Goal: Browse casually

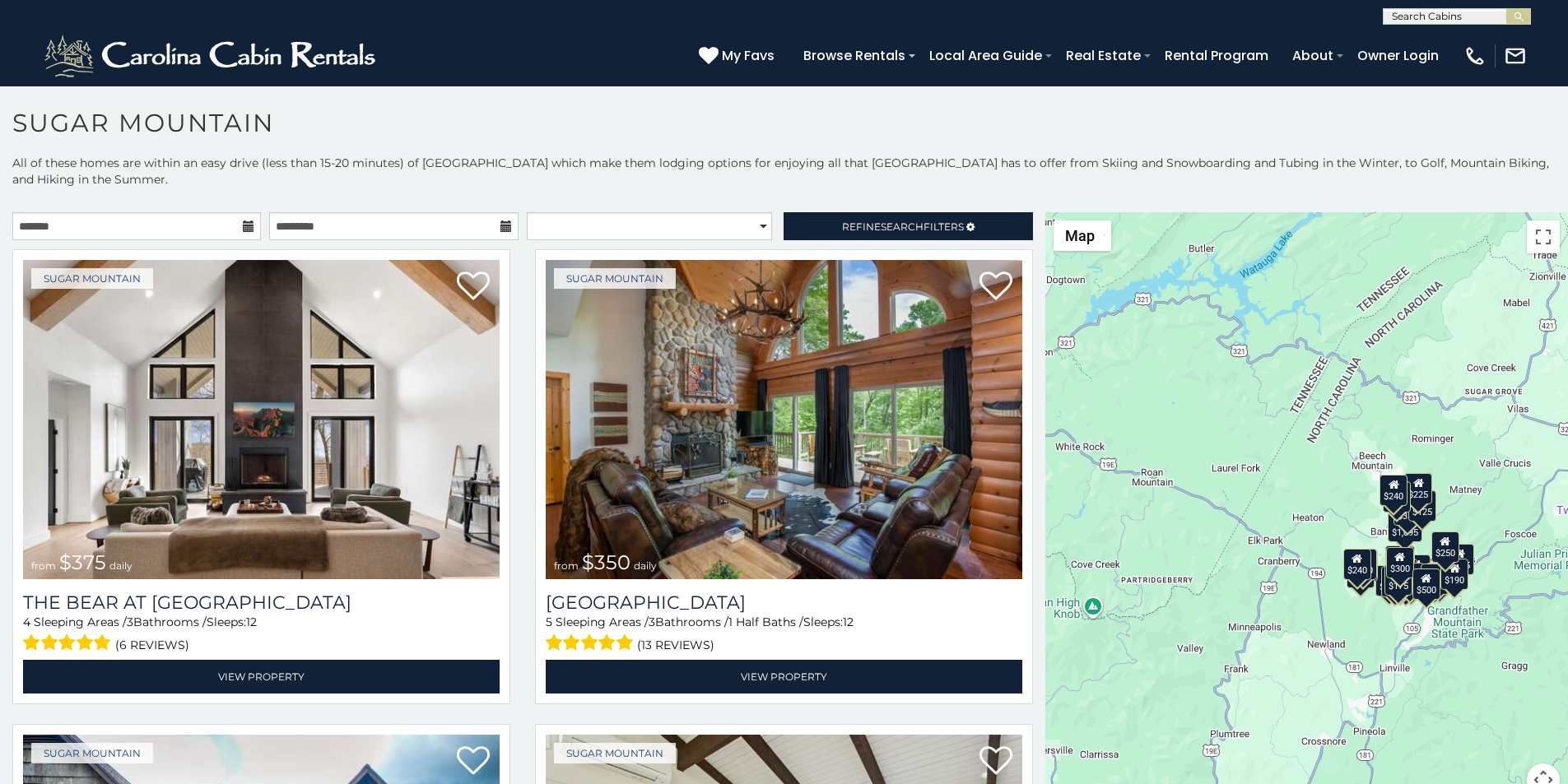
scroll to position [7, 0]
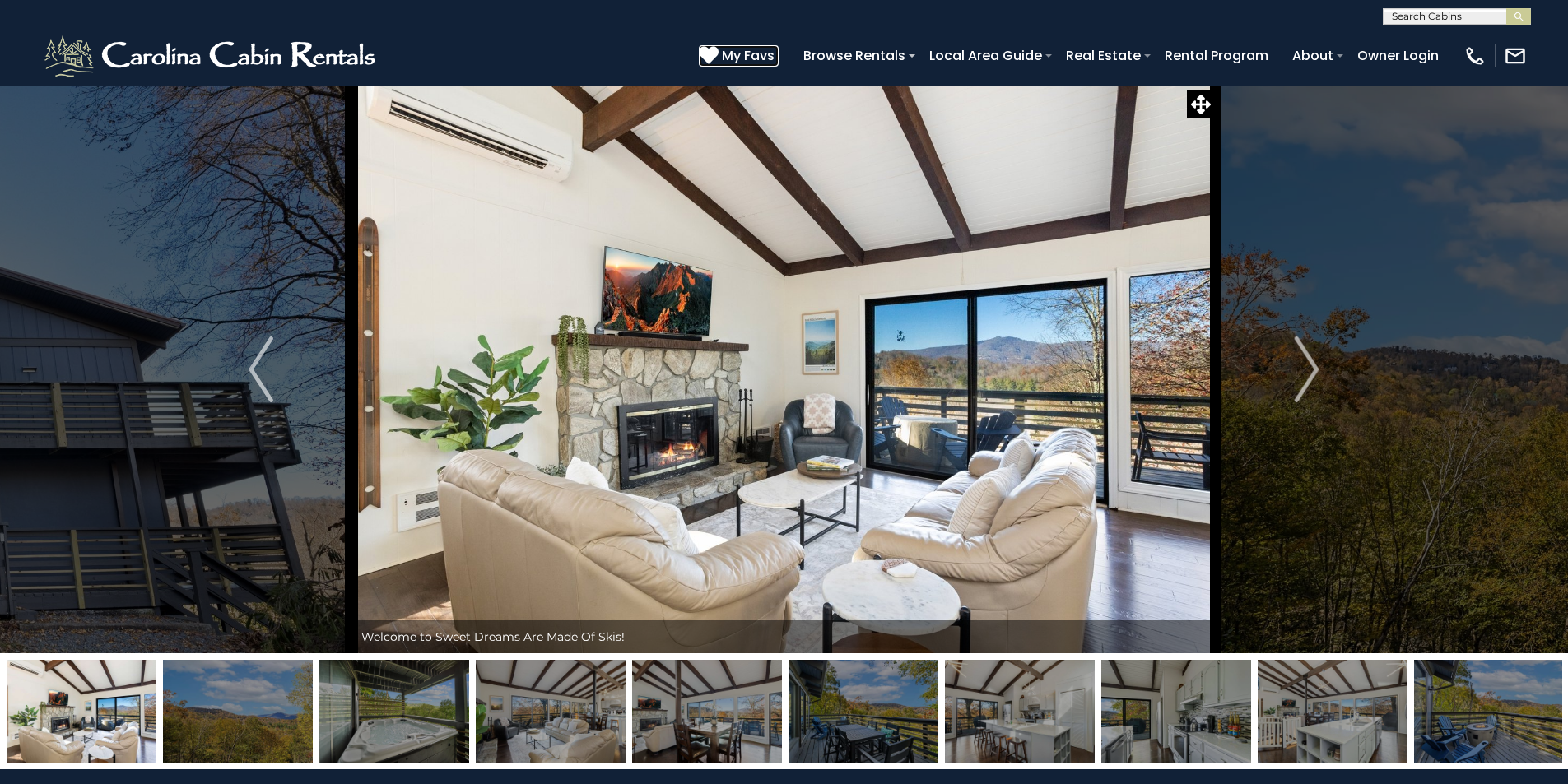
click at [718, 47] on icon at bounding box center [709, 55] width 20 height 20
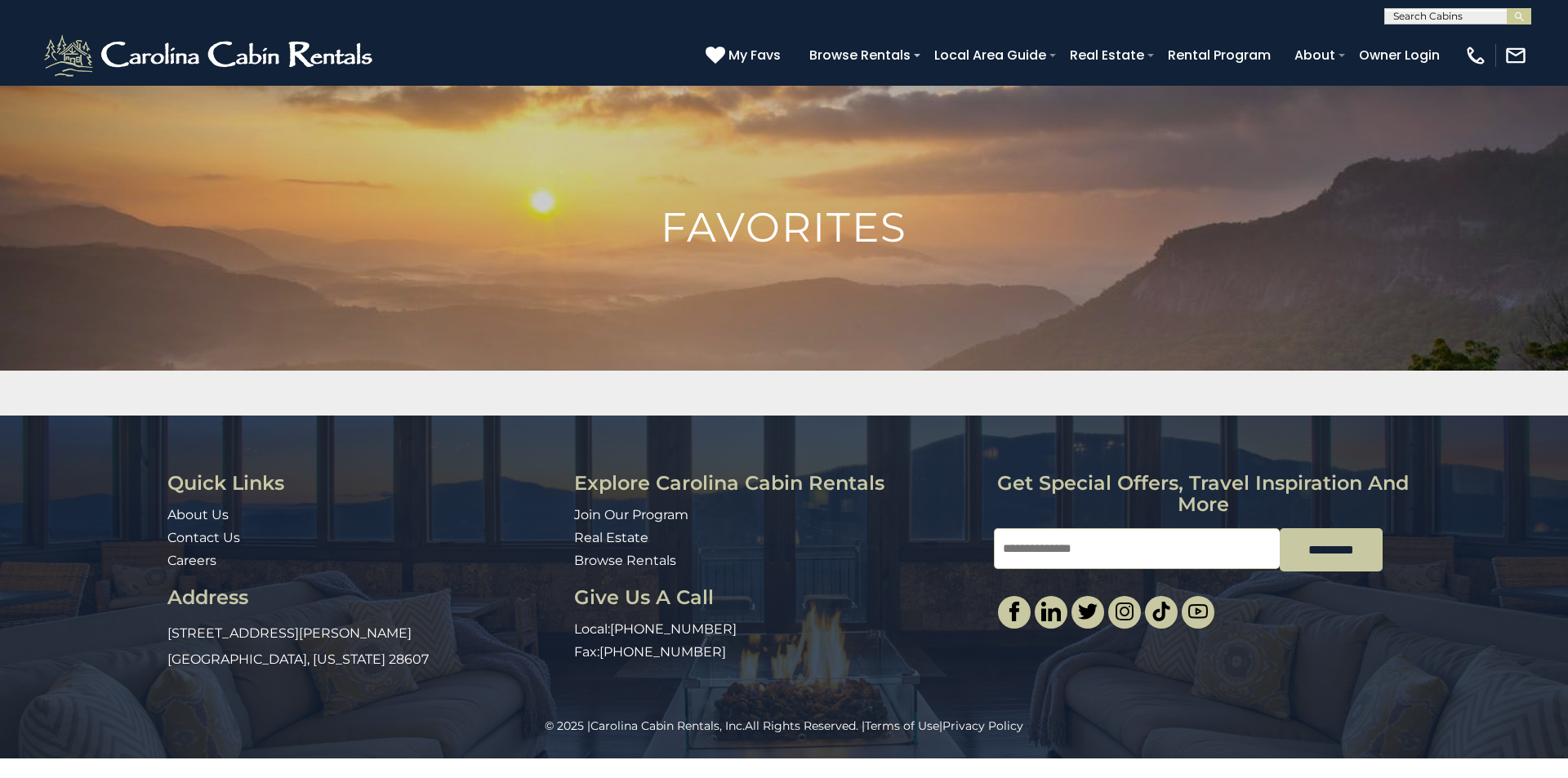
click at [1567, 440] on div "Quick Links About Us Contact Us Careers Address [STREET_ADDRESS][PERSON_NAME][U…" at bounding box center [784, 566] width 1568 height 302
click at [1095, 602] on img at bounding box center [1088, 611] width 20 height 20
